Goal: Find specific page/section: Find specific page/section

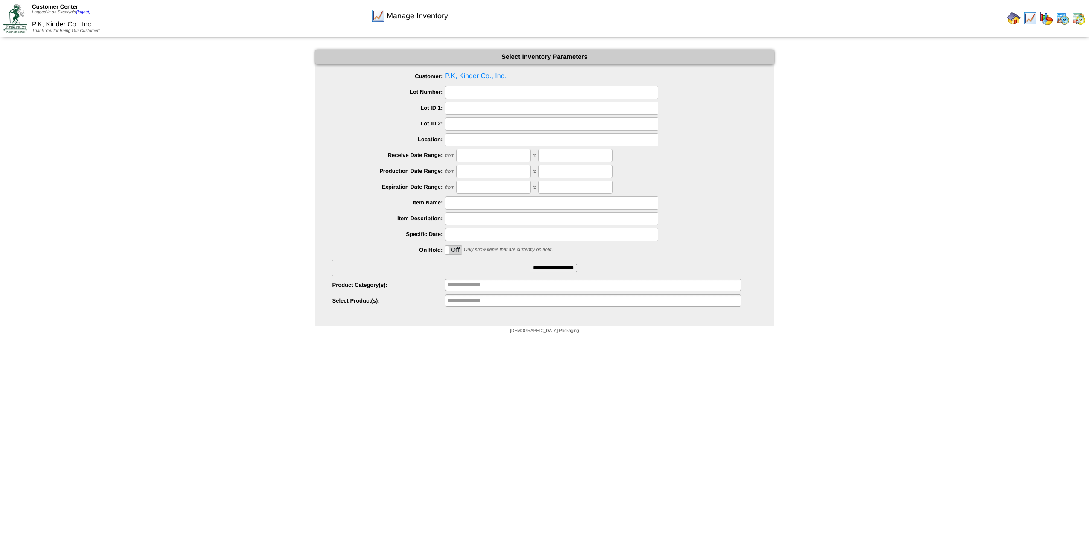
scroll to position [50, 0]
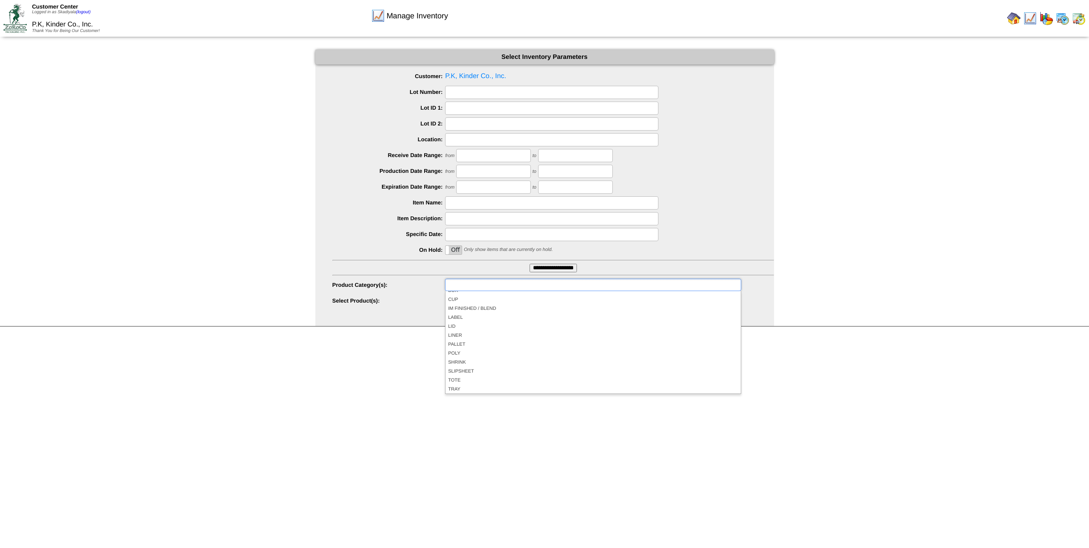
click at [530, 286] on ul at bounding box center [593, 285] width 296 height 12
click at [502, 312] on li "RAW MATERIAL" at bounding box center [593, 313] width 295 height 9
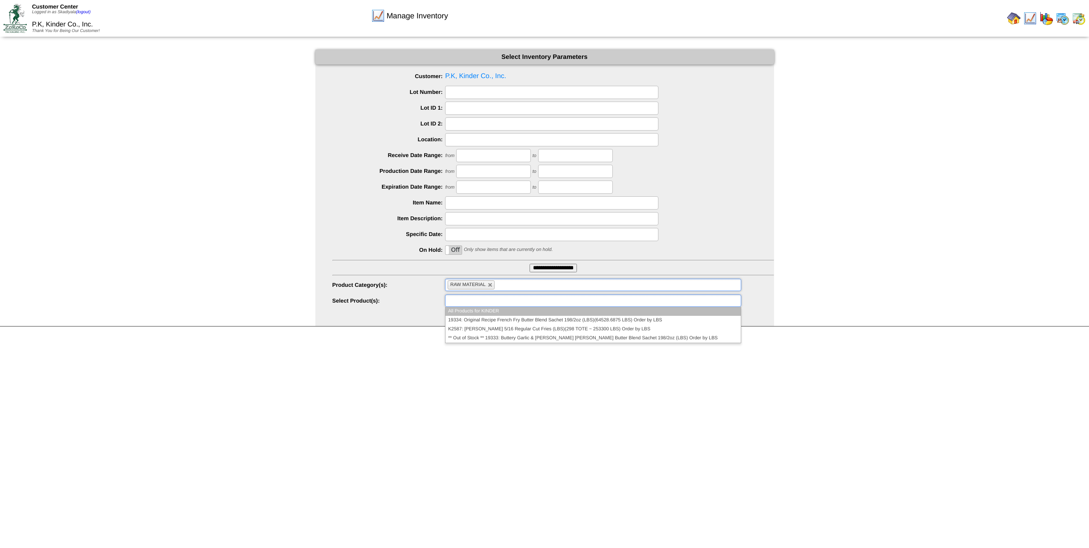
click at [483, 301] on input "text" at bounding box center [475, 300] width 55 height 11
type input "**********"
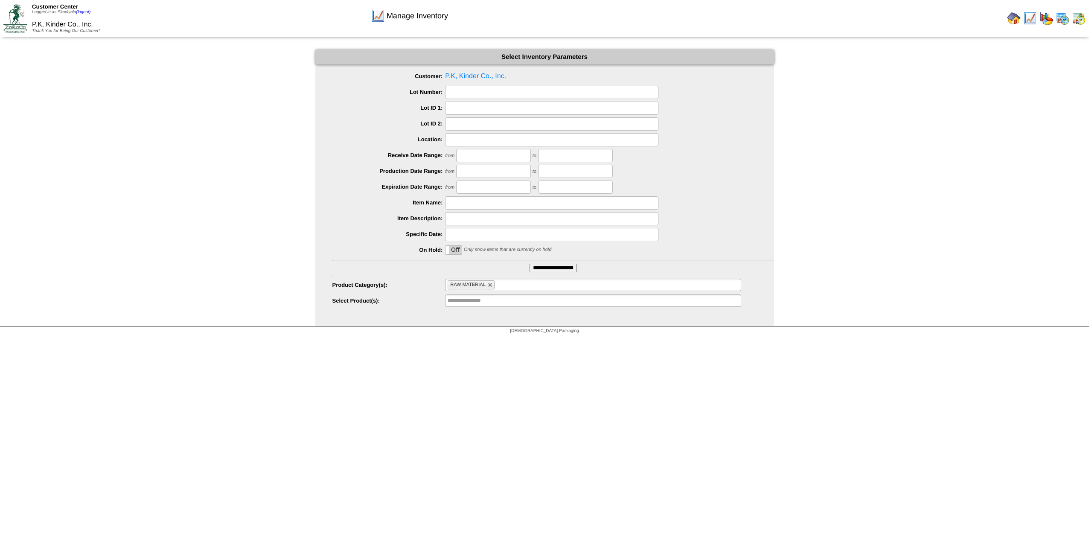
click at [618, 338] on html "Customer Center Logged in as Skadiyala (logout) P.K, Kinder Co., Inc. Thank You…" at bounding box center [544, 169] width 1089 height 338
click at [491, 286] on link at bounding box center [490, 285] width 5 height 5
type input "**********"
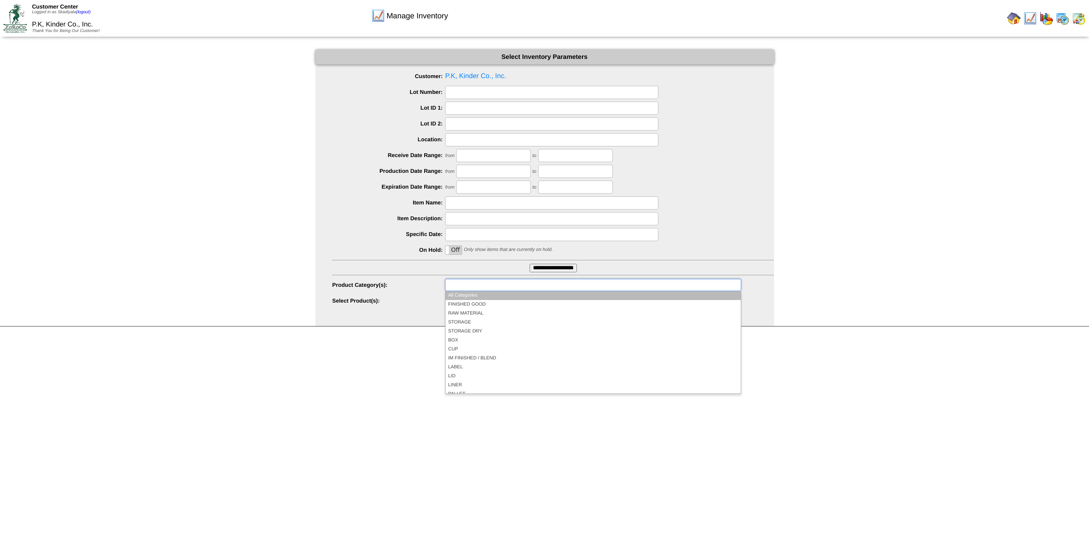
click at [491, 286] on input "text" at bounding box center [475, 285] width 55 height 11
click at [488, 299] on li "All Categories" at bounding box center [593, 295] width 295 height 9
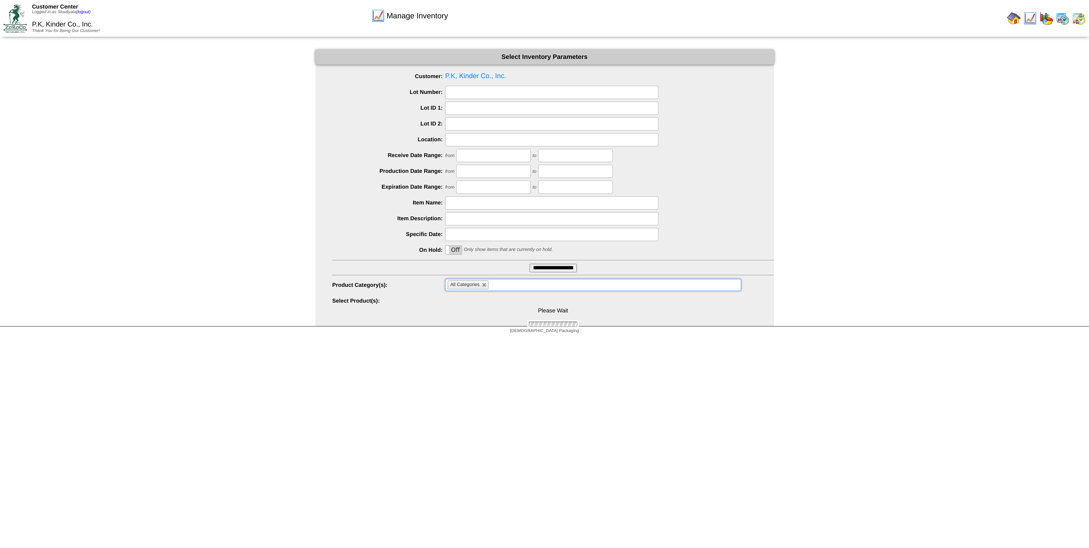
click at [487, 287] on li "All Categories" at bounding box center [468, 284] width 41 height 9
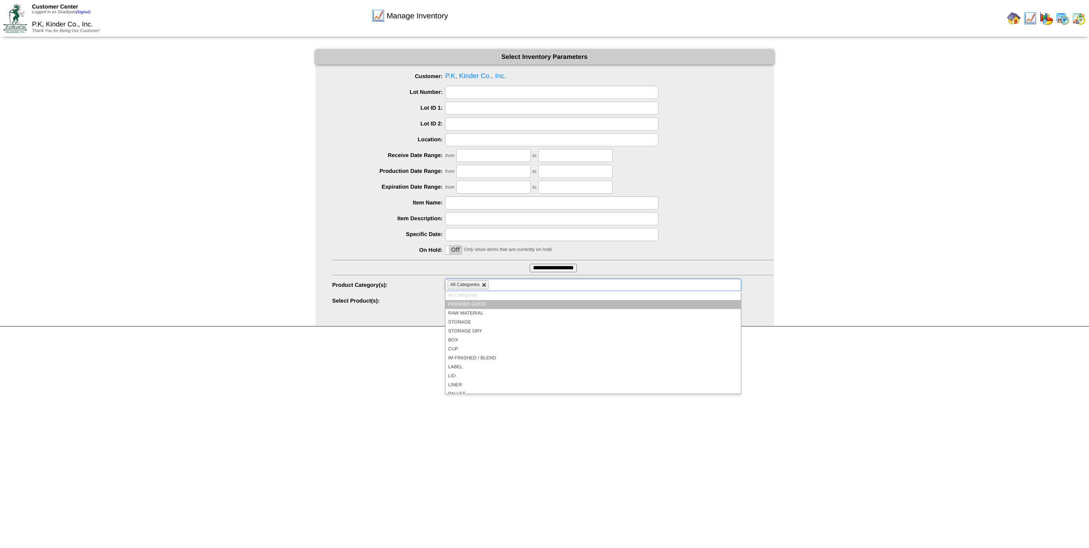
click at [485, 286] on link at bounding box center [484, 285] width 5 height 5
click at [481, 301] on li "FINISHED GOOD" at bounding box center [593, 304] width 295 height 9
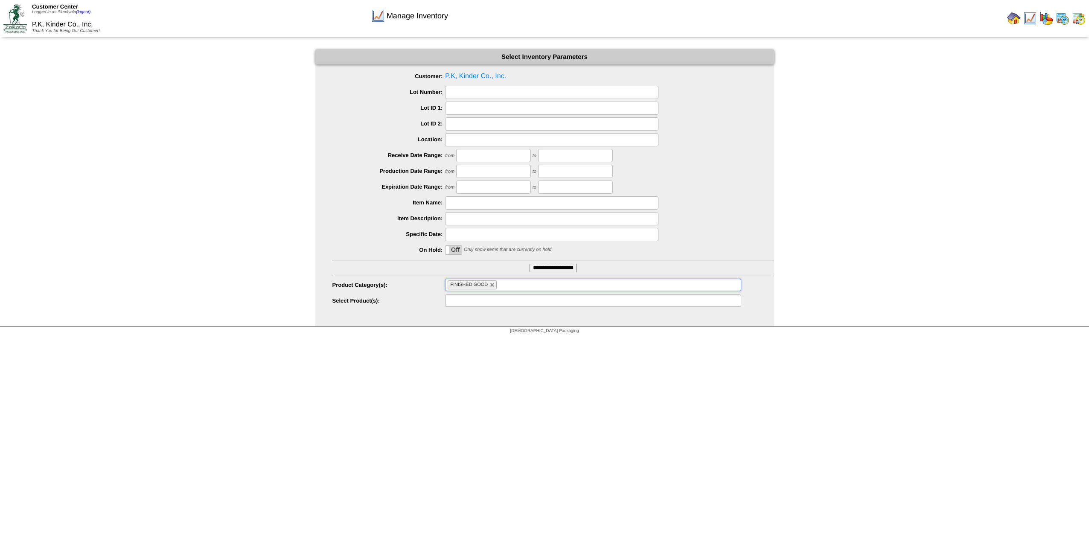
click at [486, 300] on input "text" at bounding box center [475, 300] width 55 height 11
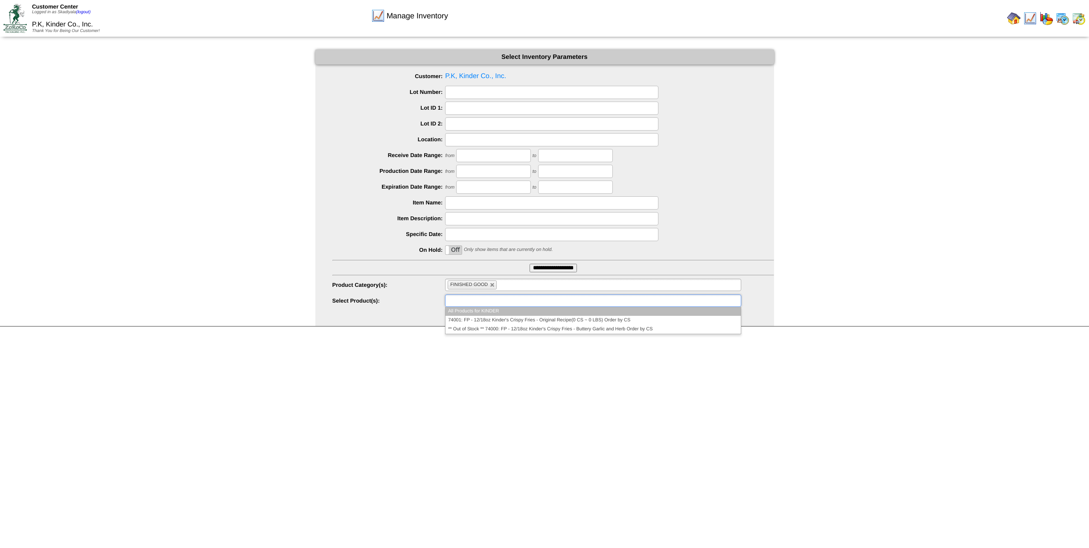
click at [486, 300] on input "text" at bounding box center [475, 300] width 55 height 11
click at [492, 285] on link at bounding box center [492, 285] width 5 height 5
type input "**********"
click at [492, 285] on input "text" at bounding box center [475, 285] width 55 height 11
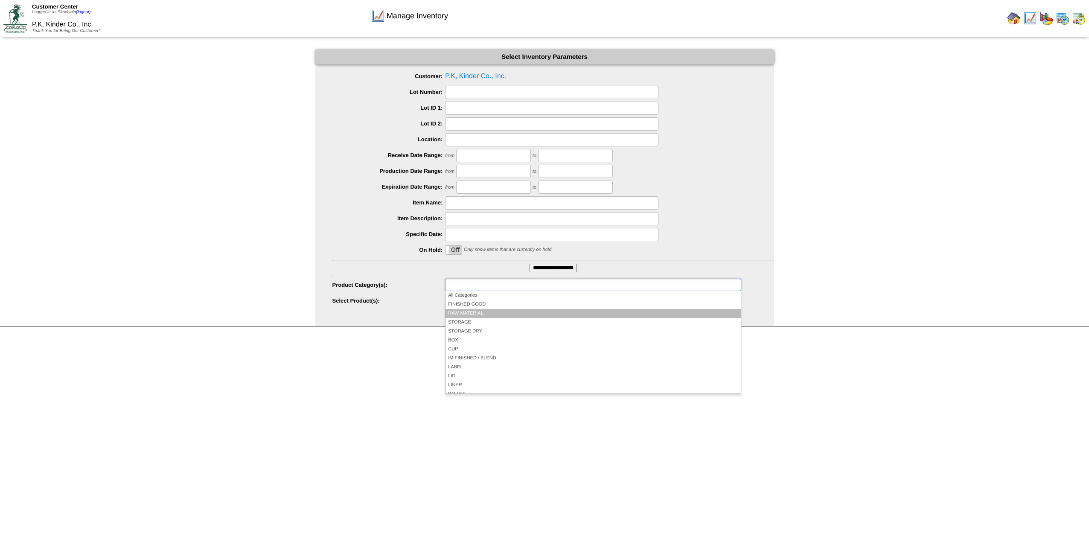
click at [490, 312] on li "RAW MATERIAL" at bounding box center [593, 313] width 295 height 9
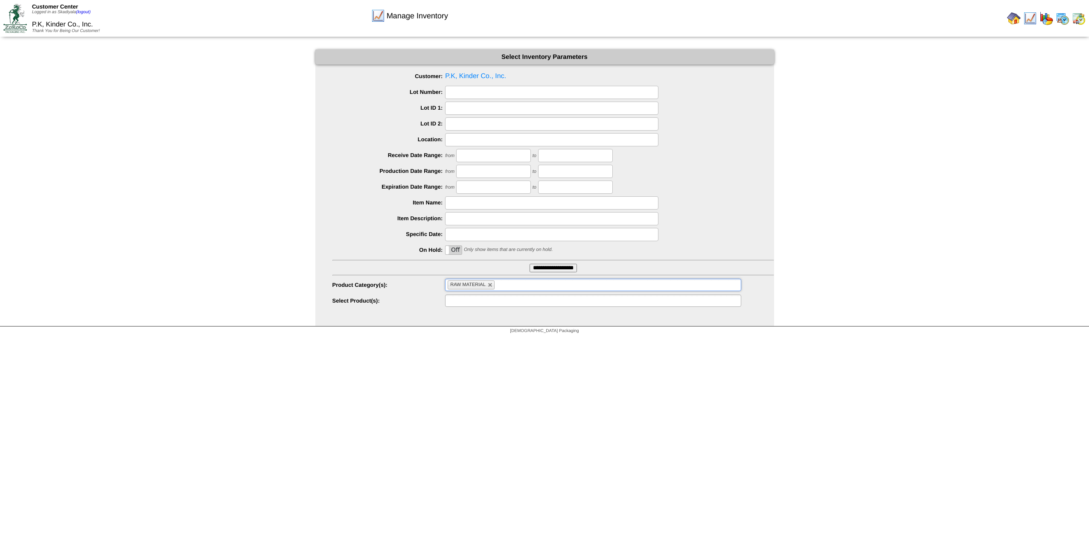
click at [511, 304] on ul at bounding box center [593, 301] width 296 height 12
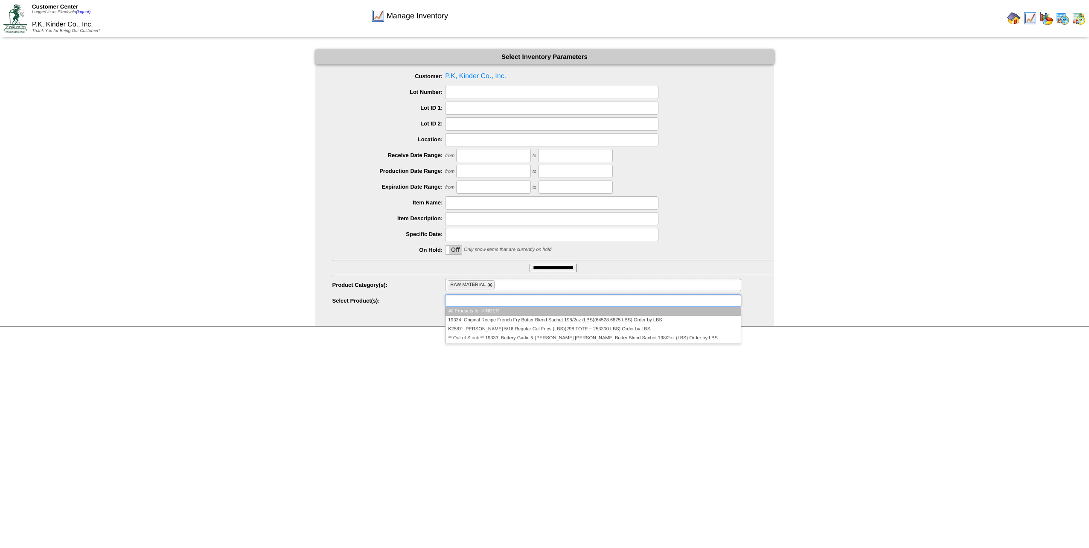
click at [492, 284] on link at bounding box center [490, 285] width 5 height 5
type input "**********"
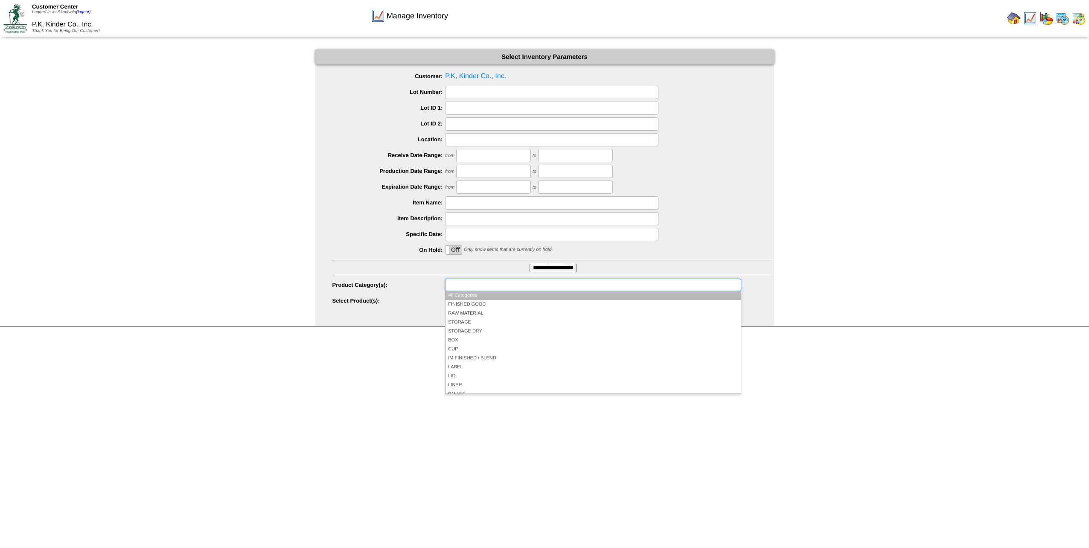
click at [491, 289] on input "text" at bounding box center [475, 285] width 55 height 11
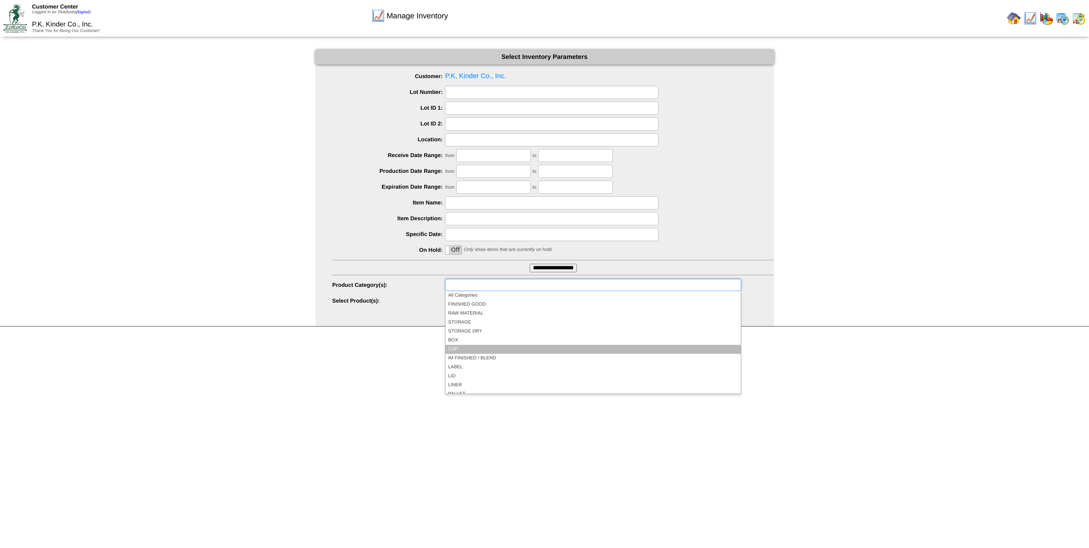
scroll to position [50, 0]
click at [467, 352] on li "POLY" at bounding box center [593, 353] width 295 height 9
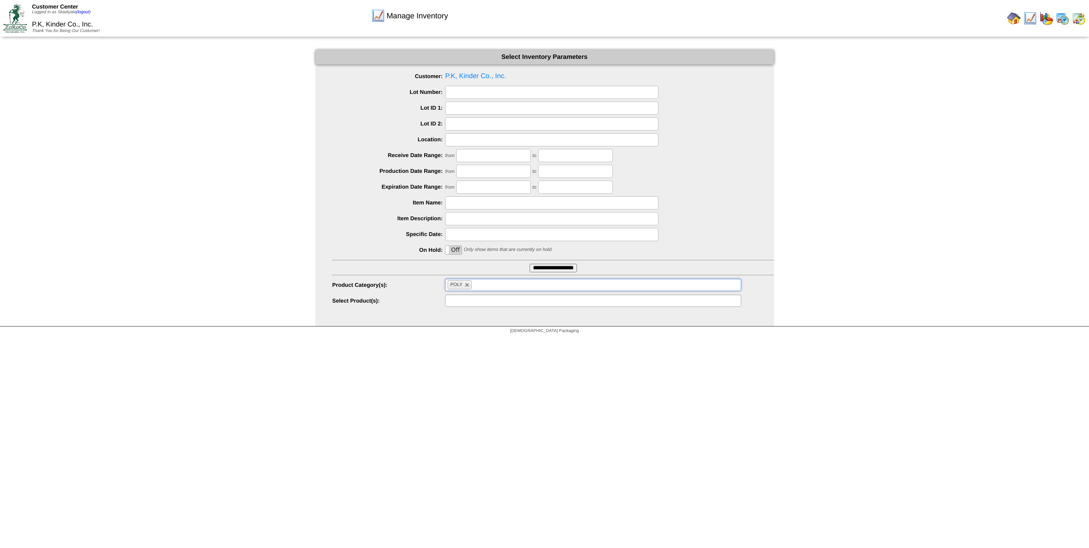
click at [529, 302] on ul at bounding box center [593, 301] width 296 height 12
click at [527, 338] on html "Customer Center Logged in as Skadiyala (logout) P.K, Kinder Co., Inc. Thank You…" at bounding box center [544, 169] width 1089 height 338
type input "**********"
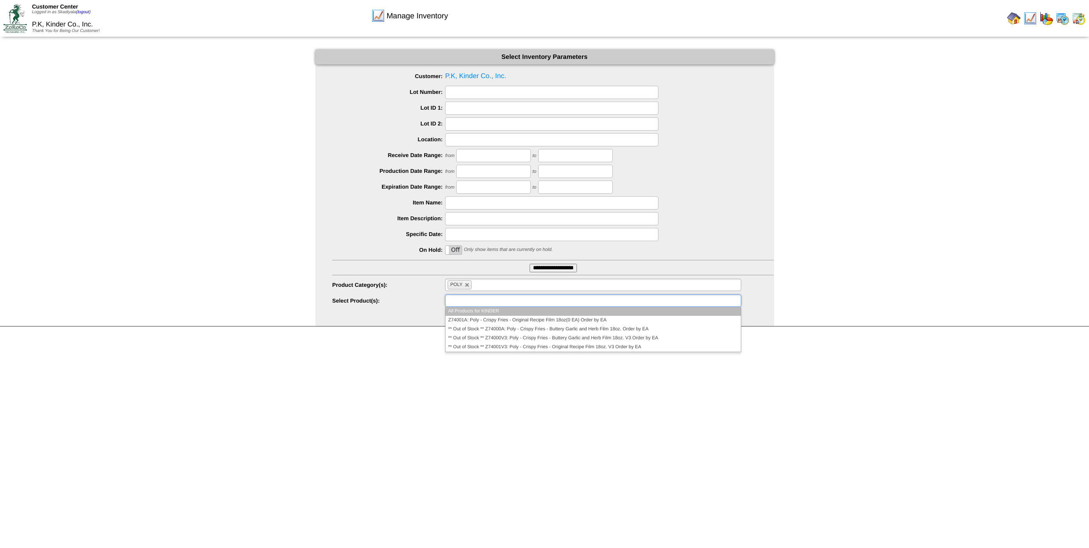
click at [493, 306] on li at bounding box center [475, 301] width 55 height 12
type input "**********"
click at [467, 288] on li "POLY" at bounding box center [460, 284] width 24 height 9
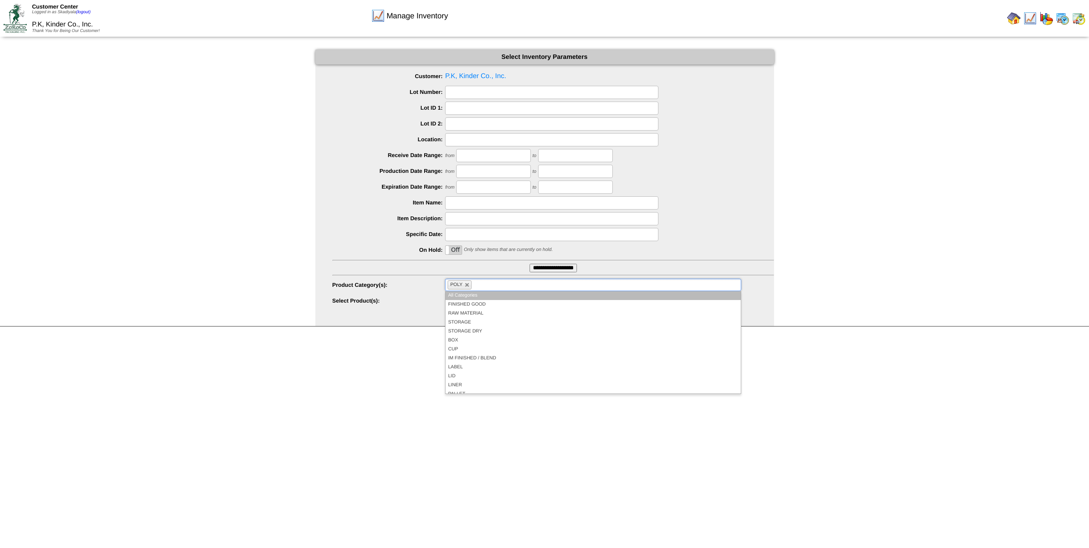
click at [467, 288] on li "POLY" at bounding box center [460, 284] width 24 height 9
click at [467, 286] on link at bounding box center [467, 285] width 5 height 5
click at [467, 286] on ul at bounding box center [593, 285] width 296 height 12
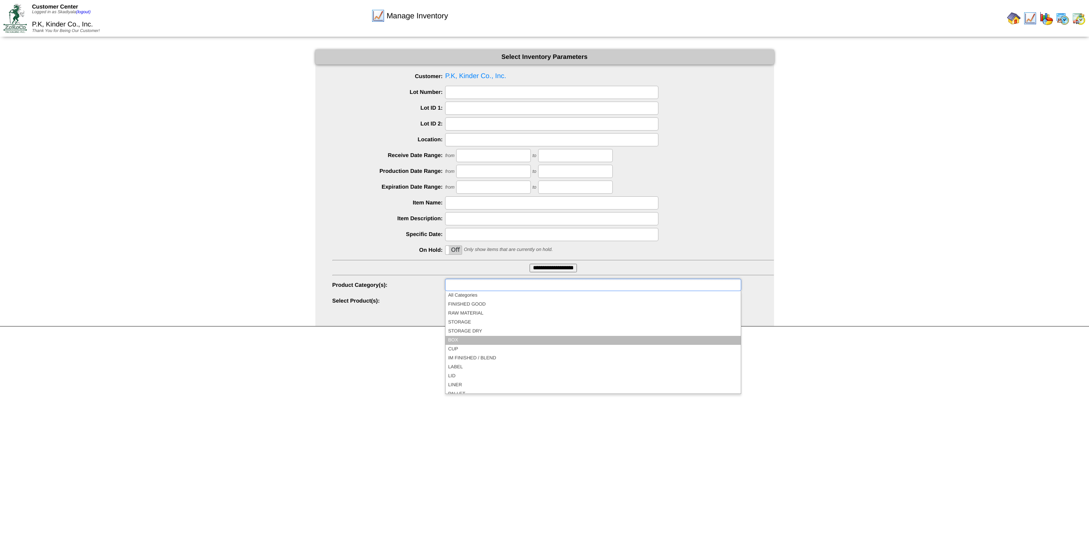
click at [464, 338] on li "BOX" at bounding box center [593, 340] width 295 height 9
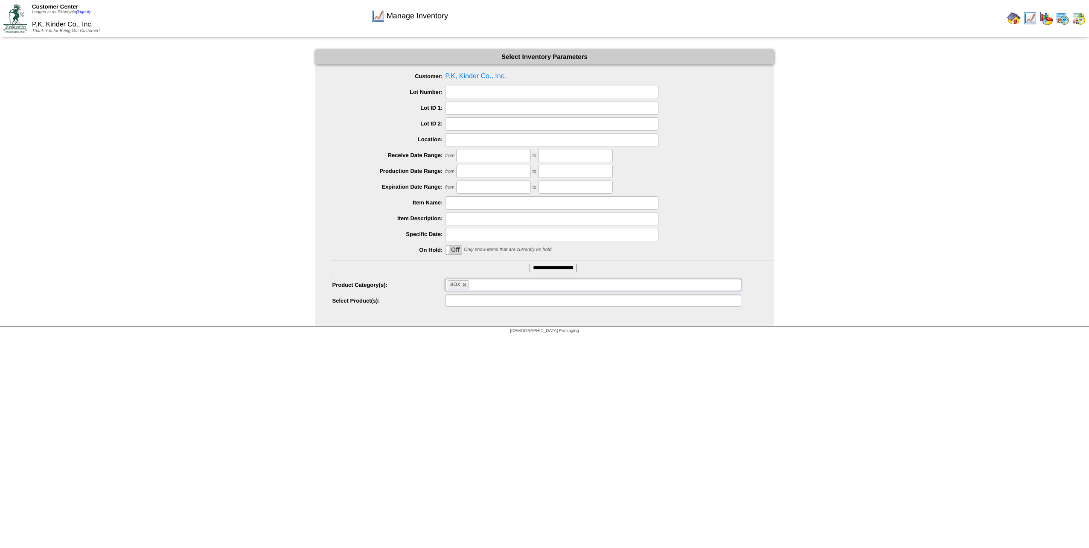
click at [502, 302] on input "text" at bounding box center [475, 300] width 55 height 11
click at [555, 319] on li "Z0629: BOX - Unprinted RSC 16.625 X 14 X 7 40C Kraft(37637 EA) Order by EA" at bounding box center [593, 320] width 295 height 9
click at [465, 285] on link at bounding box center [464, 285] width 5 height 5
type input "**********"
